Goal: Task Accomplishment & Management: Manage account settings

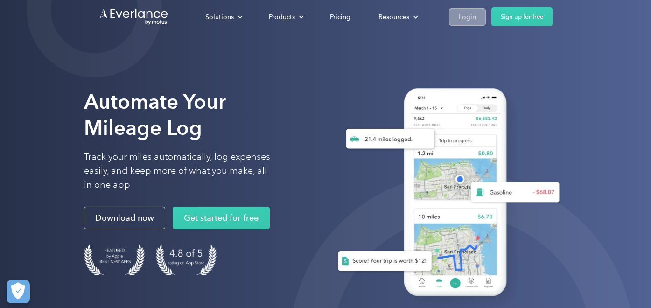
click at [470, 21] on div "Login" at bounding box center [467, 17] width 17 height 12
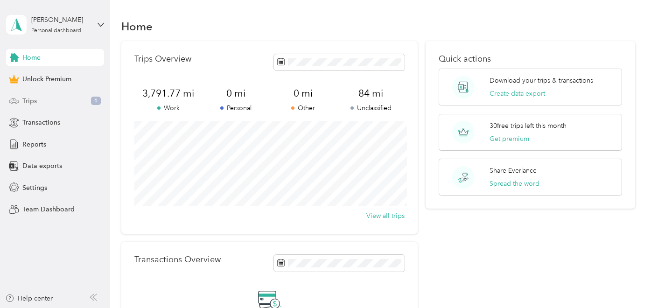
click at [29, 104] on span "Trips" at bounding box center [29, 101] width 14 height 10
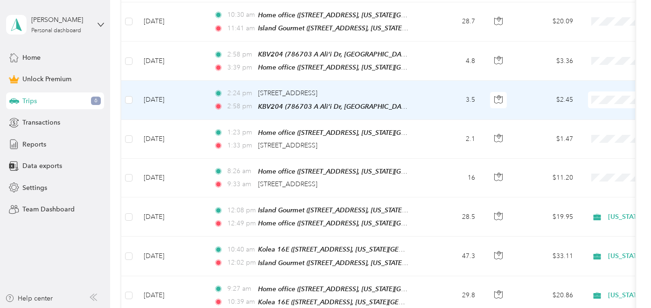
scroll to position [294, 0]
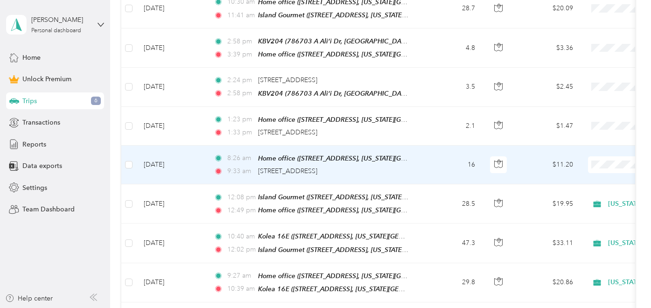
click at [431, 164] on td "16" at bounding box center [452, 165] width 62 height 39
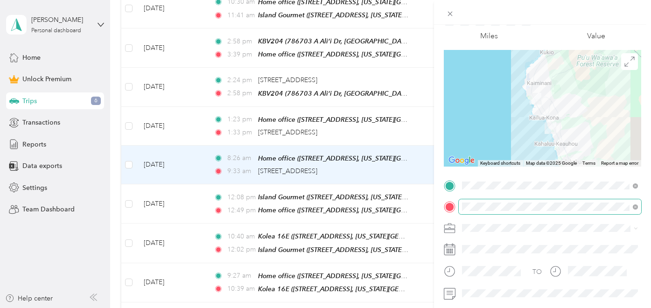
scroll to position [56, 0]
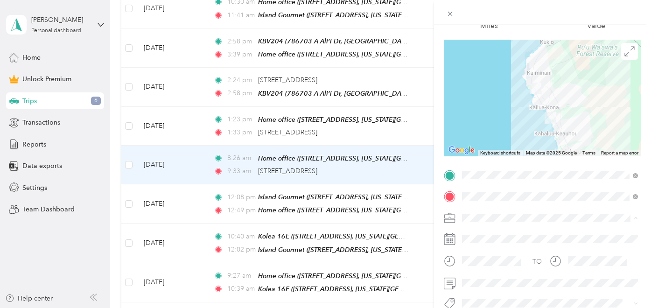
click at [522, 118] on span "Hawaii Life Real Estate Brokers" at bounding box center [517, 120] width 104 height 8
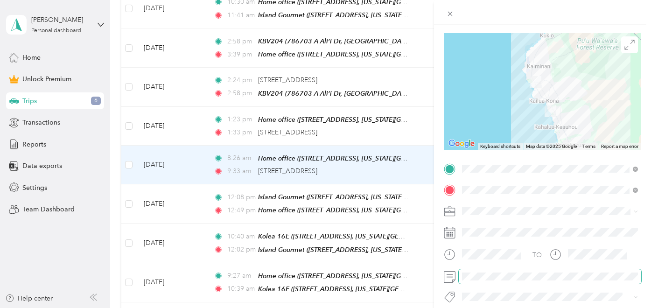
scroll to position [0, 0]
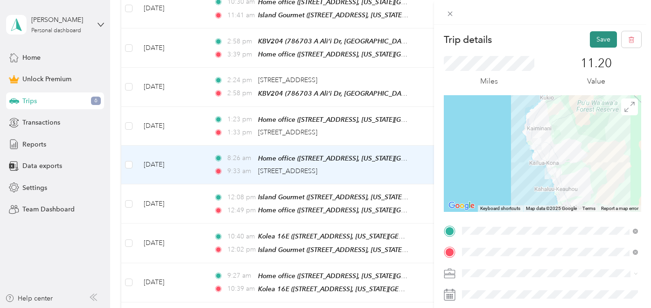
click at [597, 39] on button "Save" at bounding box center [603, 39] width 27 height 16
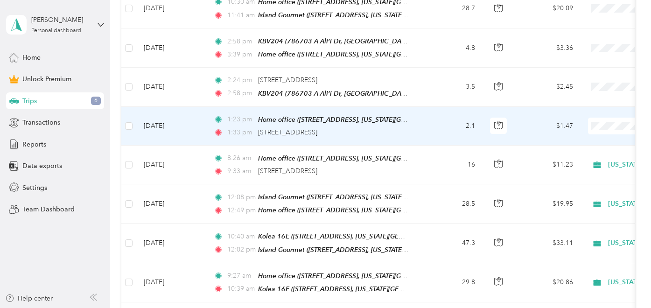
click at [438, 125] on td "2.1" at bounding box center [452, 126] width 62 height 39
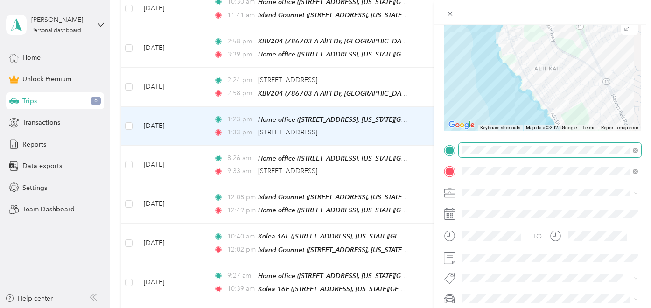
scroll to position [130, 0]
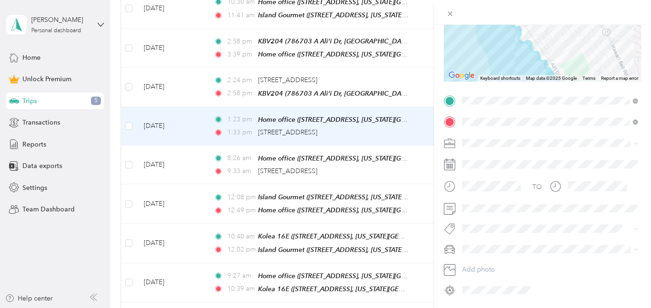
click at [508, 193] on div "Hawaii Life Real Estate Brokers" at bounding box center [549, 190] width 169 height 10
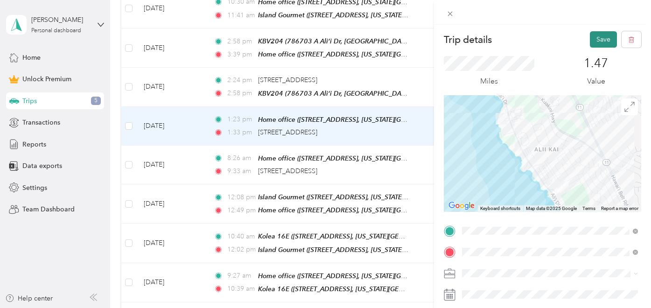
click at [604, 41] on button "Save" at bounding box center [603, 39] width 27 height 16
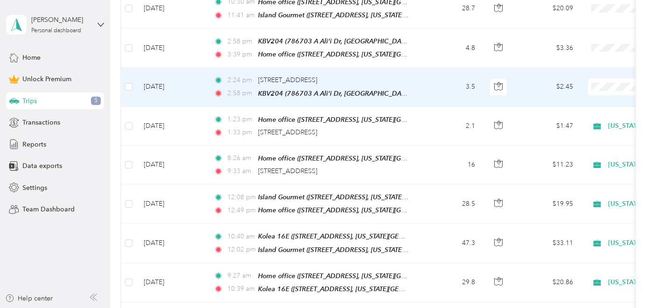
click at [427, 86] on td "3.5" at bounding box center [452, 87] width 62 height 39
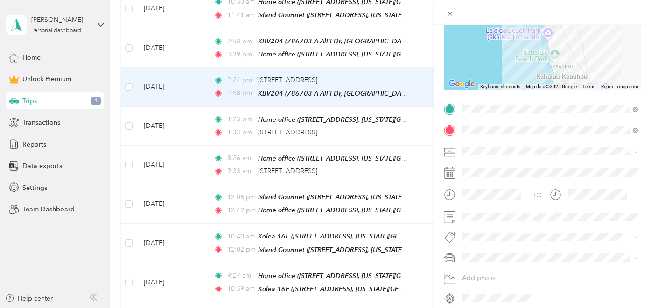
scroll to position [122, 0]
click at [510, 199] on span "Hawaii Life Real Estate Brokers" at bounding box center [517, 200] width 104 height 8
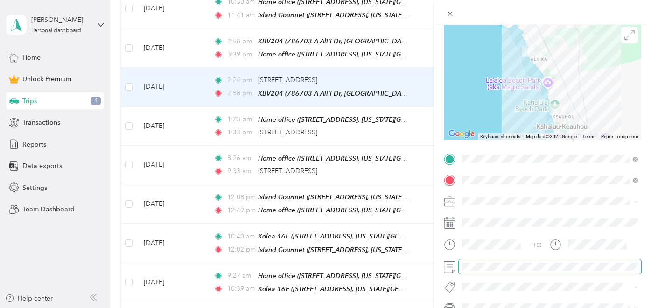
scroll to position [0, 0]
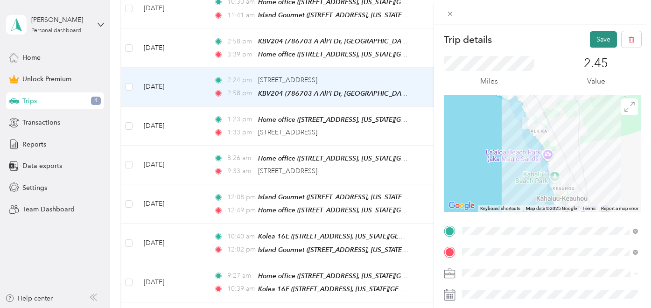
click at [596, 37] on button "Save" at bounding box center [603, 39] width 27 height 16
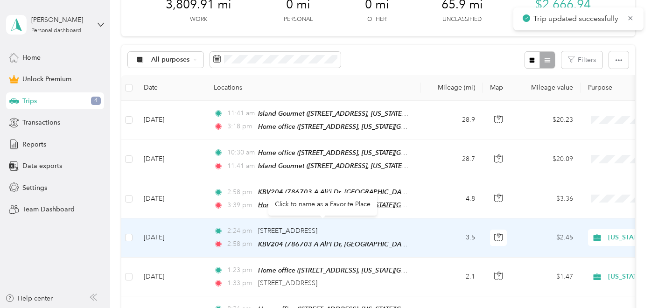
scroll to position [142, 0]
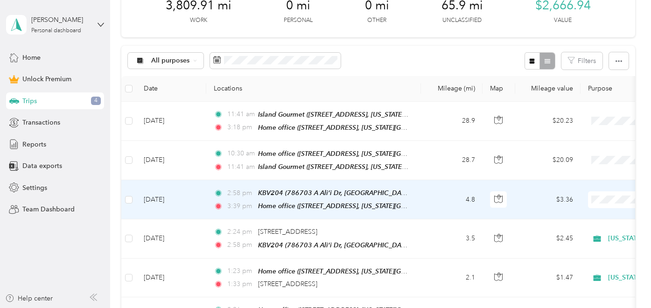
click at [432, 198] on td "4.8" at bounding box center [452, 199] width 62 height 39
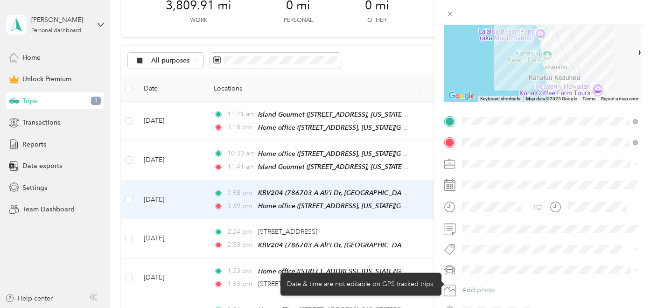
scroll to position [119, 0]
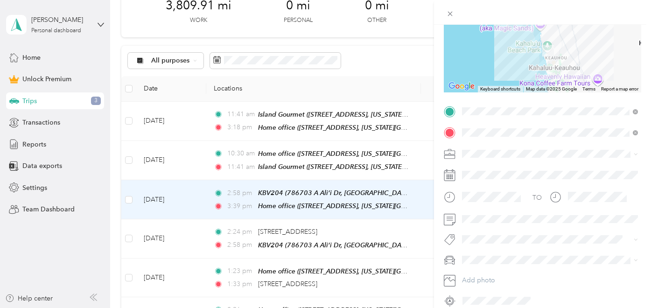
click at [509, 202] on span "Hawaii Life Real Estate Brokers" at bounding box center [517, 202] width 104 height 8
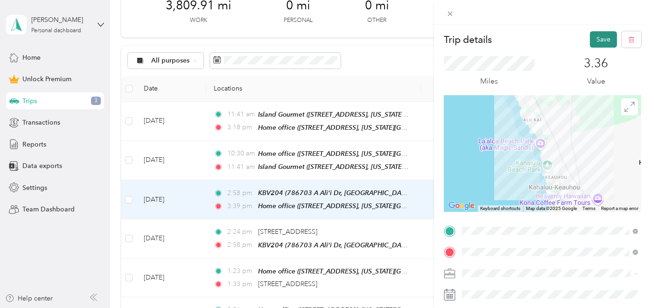
click at [602, 41] on button "Save" at bounding box center [603, 39] width 27 height 16
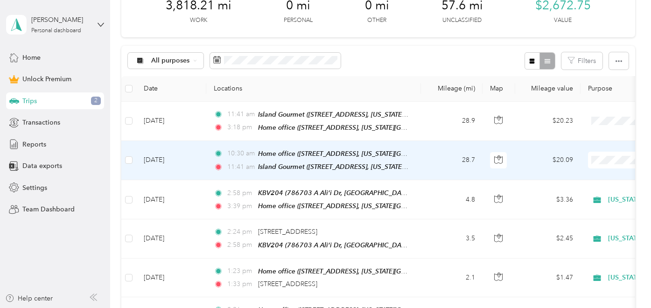
click at [422, 165] on td "28.7" at bounding box center [452, 160] width 62 height 39
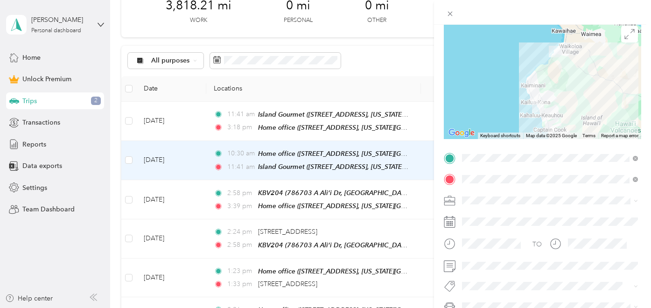
scroll to position [113, 0]
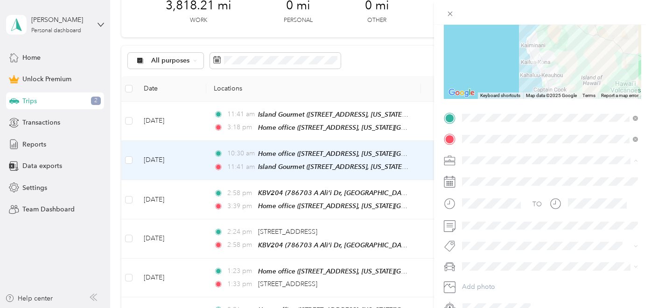
click at [499, 208] on span "Hawaii Life Real Estate Brokers" at bounding box center [517, 209] width 104 height 8
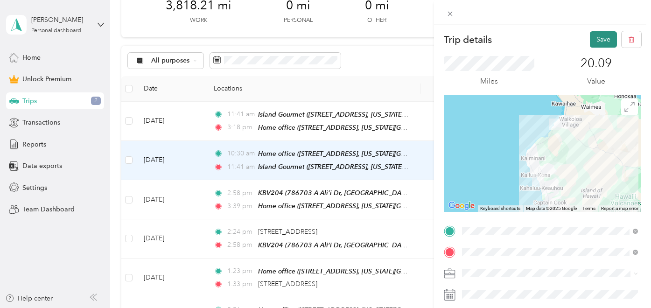
click at [600, 44] on button "Save" at bounding box center [603, 39] width 27 height 16
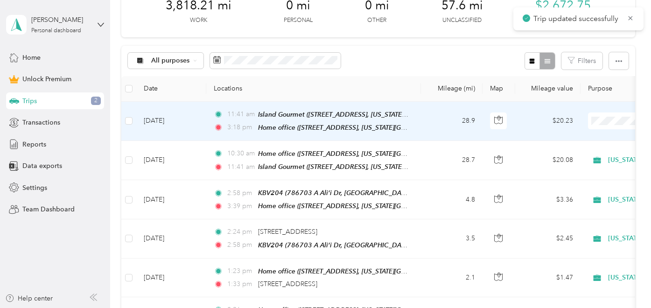
click at [426, 118] on td "28.9" at bounding box center [452, 121] width 62 height 39
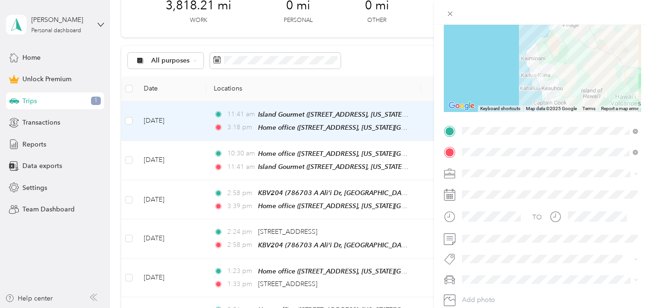
scroll to position [109, 0]
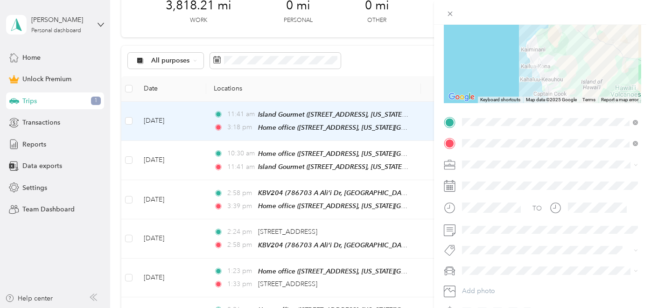
click at [498, 213] on span "Hawaii Life Real Estate Brokers" at bounding box center [517, 213] width 104 height 8
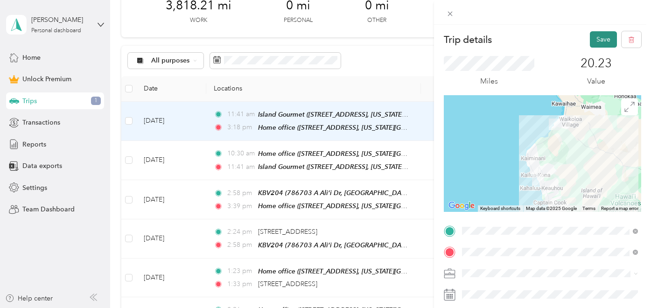
click at [601, 39] on button "Save" at bounding box center [603, 39] width 27 height 16
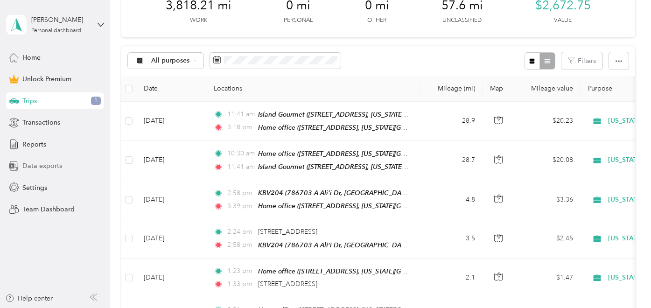
click at [39, 168] on span "Data exports" at bounding box center [42, 166] width 40 height 10
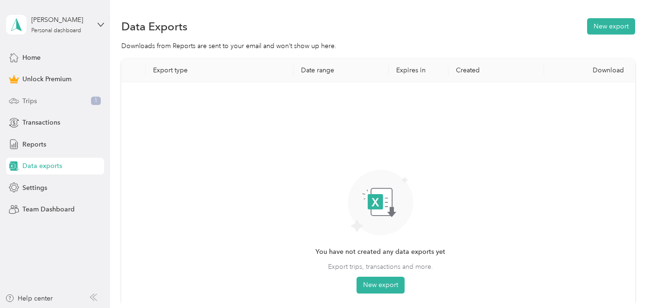
click at [29, 97] on span "Trips" at bounding box center [29, 101] width 14 height 10
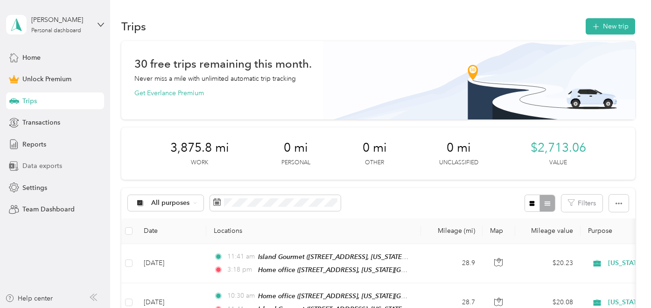
click at [40, 165] on span "Data exports" at bounding box center [42, 166] width 40 height 10
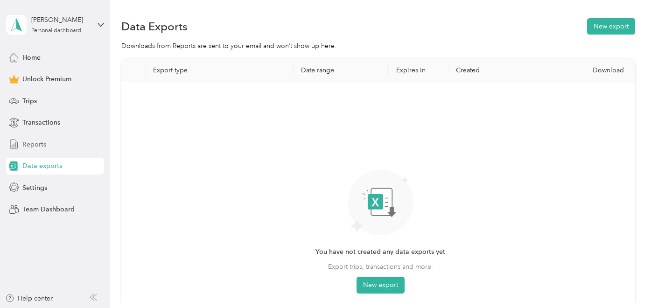
click at [30, 142] on span "Reports" at bounding box center [34, 144] width 24 height 10
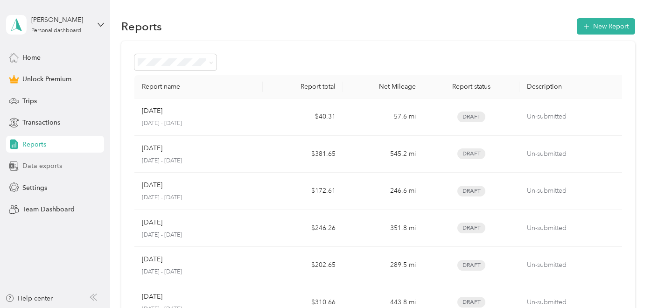
click at [33, 165] on span "Data exports" at bounding box center [42, 166] width 40 height 10
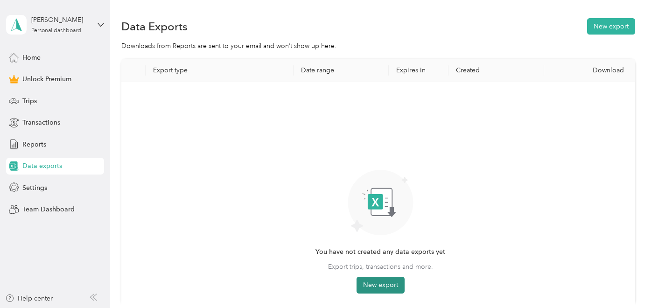
click at [380, 285] on button "New export" at bounding box center [380, 285] width 48 height 17
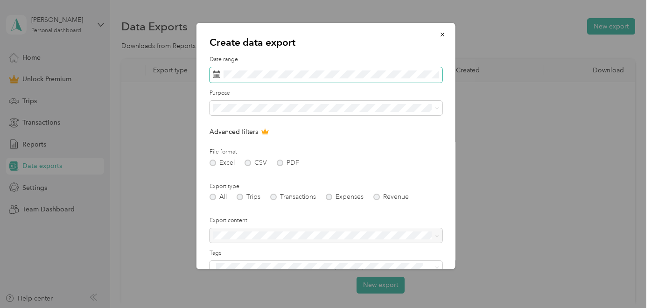
click at [408, 68] on span at bounding box center [325, 75] width 233 height 16
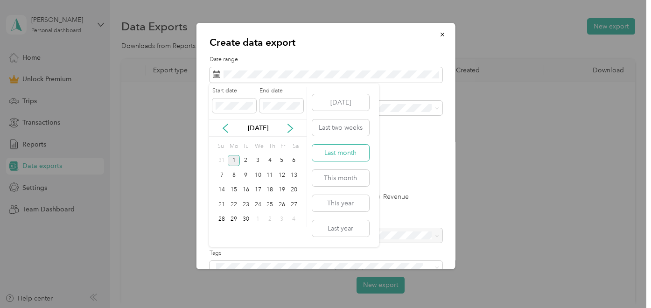
click at [327, 153] on button "Last month" at bounding box center [340, 153] width 57 height 16
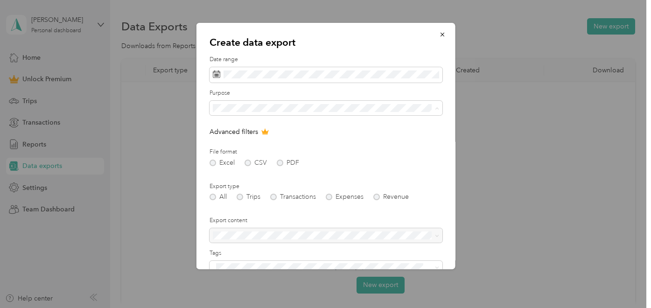
click at [256, 173] on span "Hawaii Life Real Estate Brokers" at bounding box center [268, 173] width 104 height 8
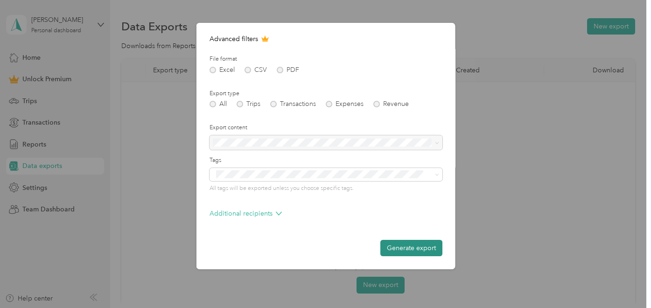
click at [401, 243] on button "Generate export" at bounding box center [411, 248] width 62 height 16
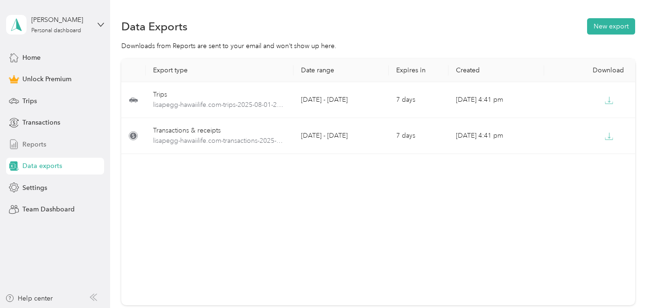
click at [27, 144] on span "Reports" at bounding box center [34, 144] width 24 height 10
